Goal: Find specific page/section: Find specific page/section

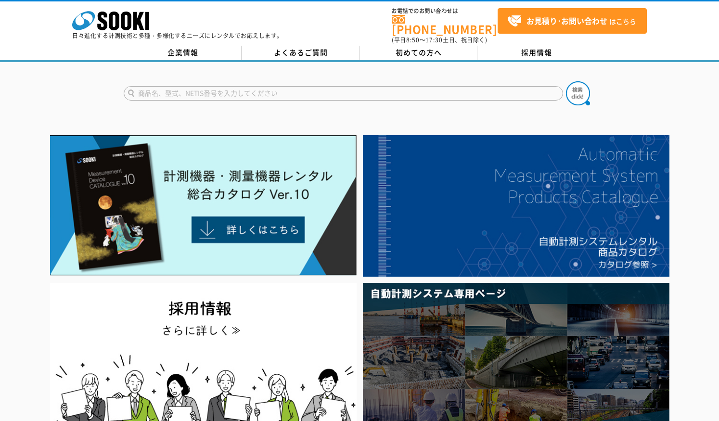
click at [185, 90] on input "text" at bounding box center [344, 93] width 440 height 14
type input "VM-53"
click at [566, 81] on button at bounding box center [578, 93] width 24 height 24
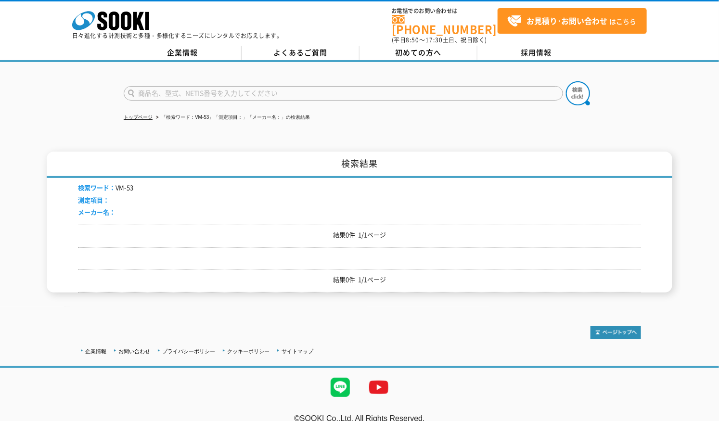
click at [162, 89] on input "text" at bounding box center [344, 93] width 440 height 14
type input "VM53"
click at [566, 81] on button at bounding box center [578, 93] width 24 height 24
click at [234, 89] on input "text" at bounding box center [344, 93] width 440 height 14
type input "vm53"
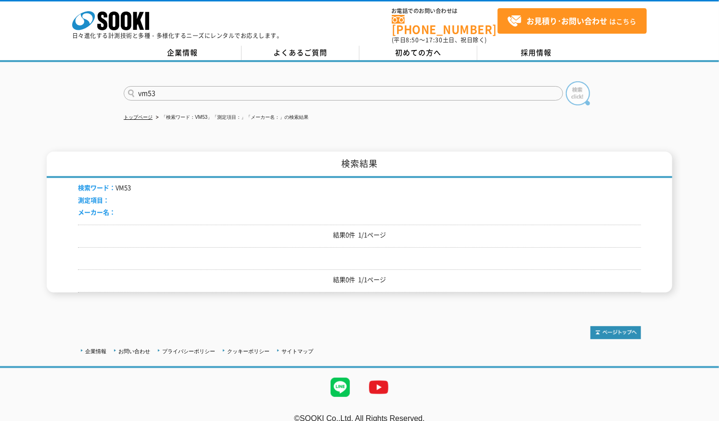
click at [579, 88] on img at bounding box center [578, 93] width 24 height 24
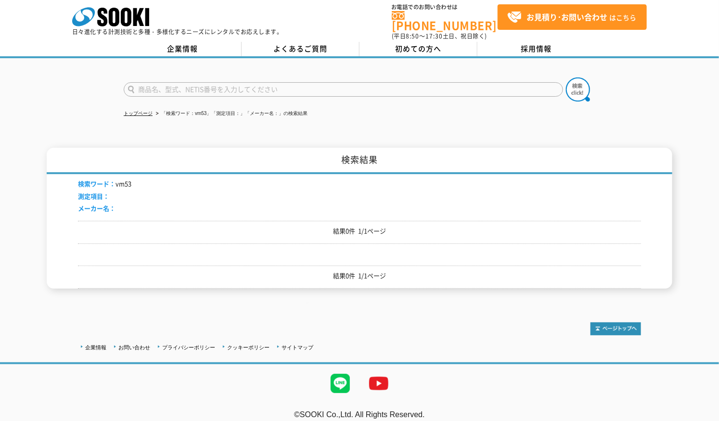
scroll to position [5, 0]
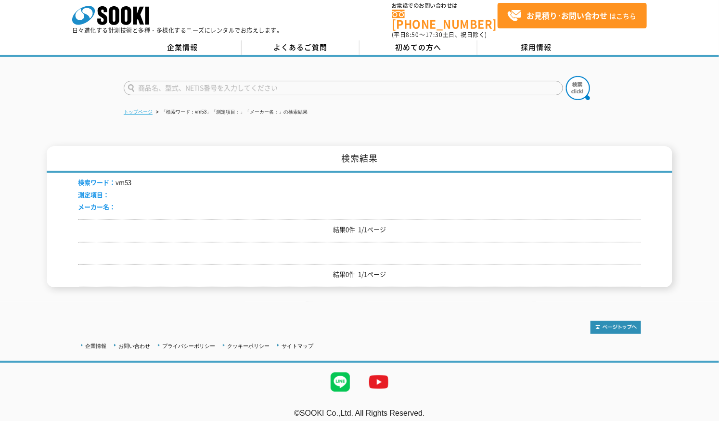
click at [145, 109] on link "トップページ" at bounding box center [138, 111] width 29 height 5
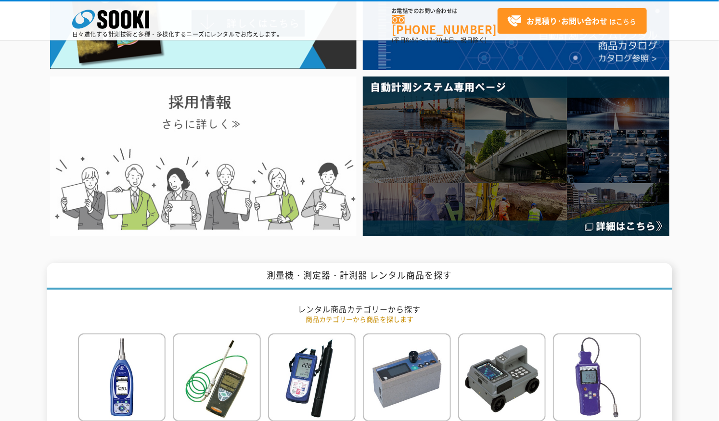
scroll to position [267, 0]
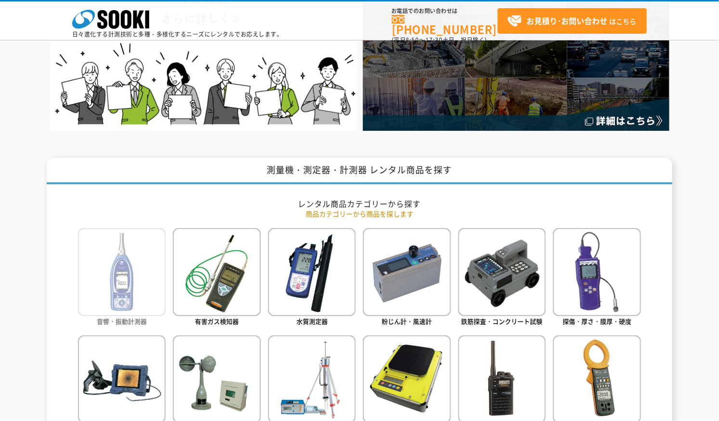
click at [121, 268] on img at bounding box center [122, 272] width 88 height 88
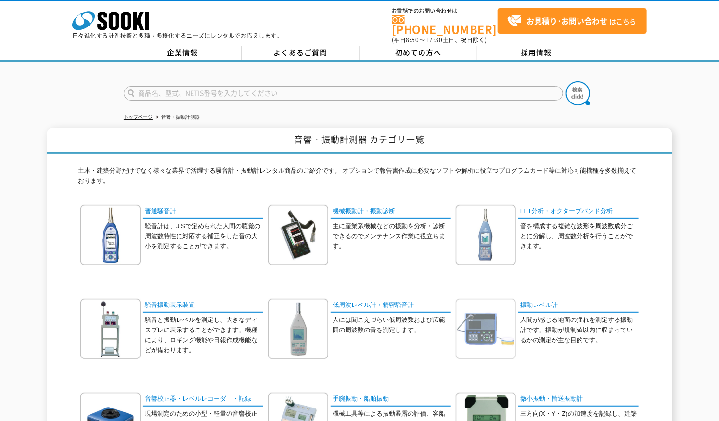
click at [500, 299] on img at bounding box center [486, 329] width 60 height 60
